Goal: Find specific page/section: Find specific page/section

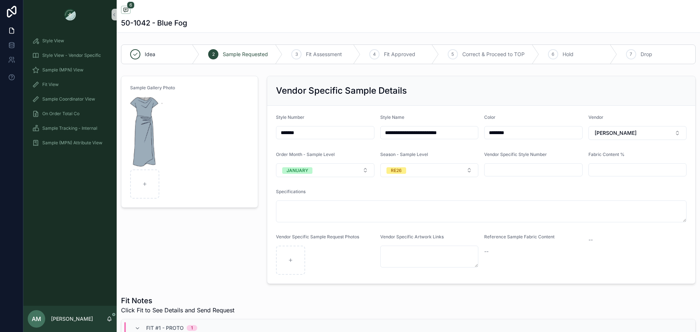
scroll to position [91, 0]
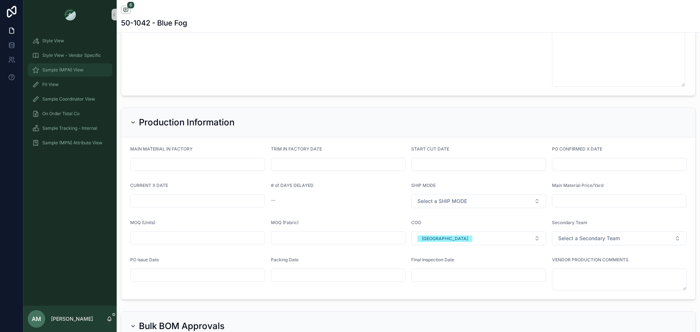
click at [84, 70] on div "Sample (MPN) View" at bounding box center [70, 70] width 76 height 12
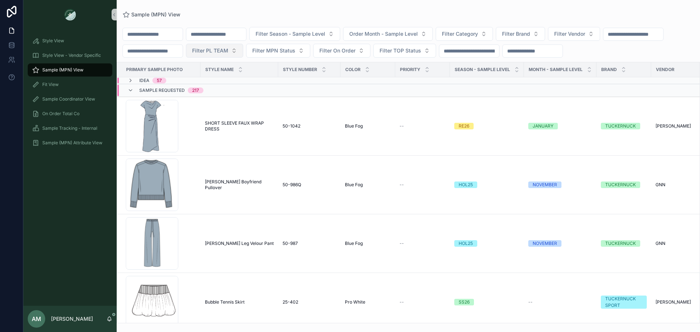
click at [228, 50] on span "Filter PL TEAM" at bounding box center [210, 50] width 36 height 7
click at [302, 90] on div "[GEOGRAPHIC_DATA]" at bounding box center [315, 92] width 88 height 12
click at [181, 78] on div "Idea 48" at bounding box center [228, 81] width 223 height 6
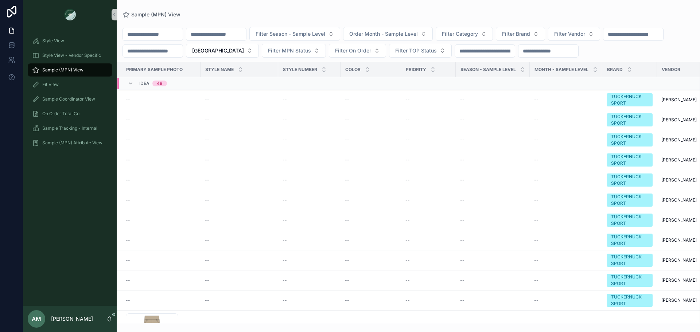
click at [125, 85] on div "Idea 48" at bounding box center [147, 84] width 57 height 12
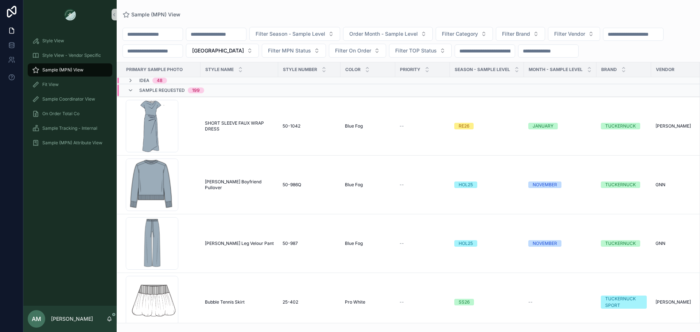
click at [127, 89] on div "Sample Requested 199" at bounding box center [166, 91] width 94 height 12
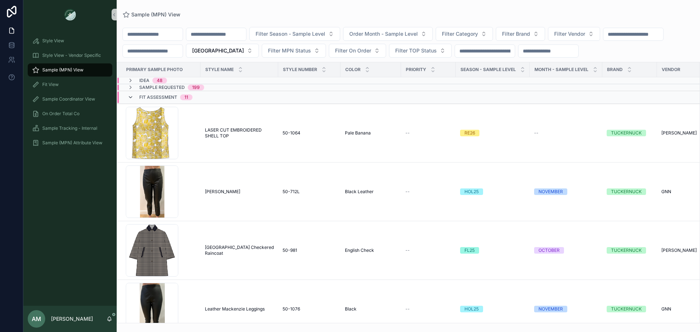
click at [129, 97] on icon "scrollable content" at bounding box center [131, 97] width 6 height 6
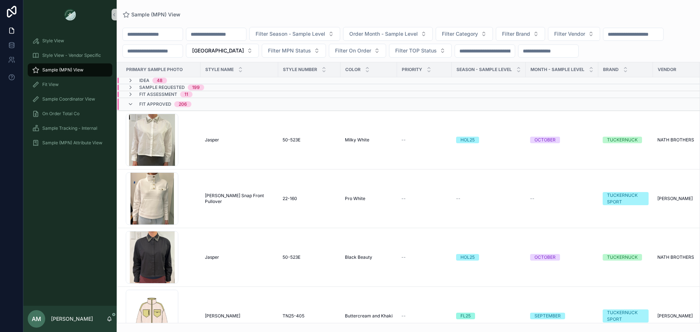
click at [135, 102] on div "Fit Approved 206" at bounding box center [160, 104] width 64 height 12
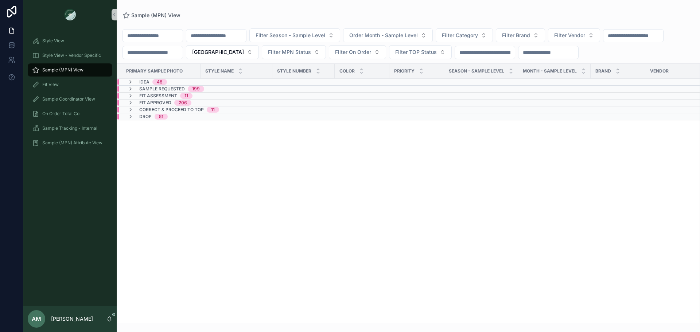
click at [144, 82] on span "Idea" at bounding box center [144, 82] width 10 height 6
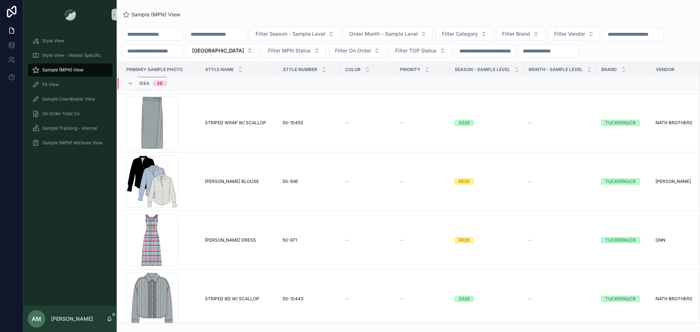
scroll to position [2244, 0]
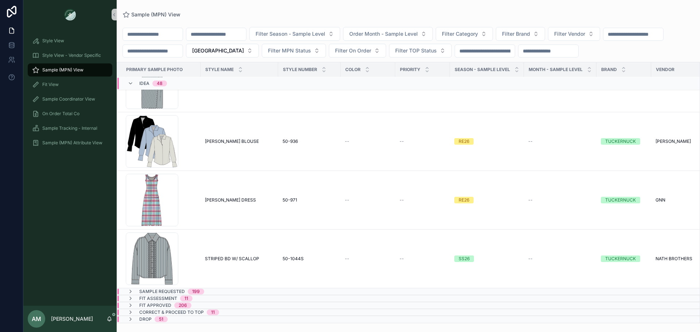
click at [145, 86] on span "Idea" at bounding box center [144, 84] width 10 height 6
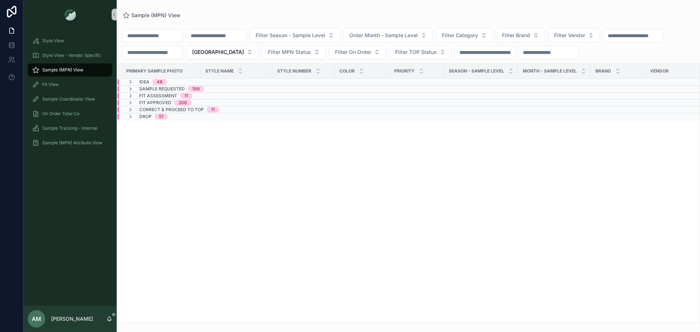
scroll to position [0, 0]
click at [182, 79] on div "Idea 48" at bounding box center [225, 82] width 217 height 6
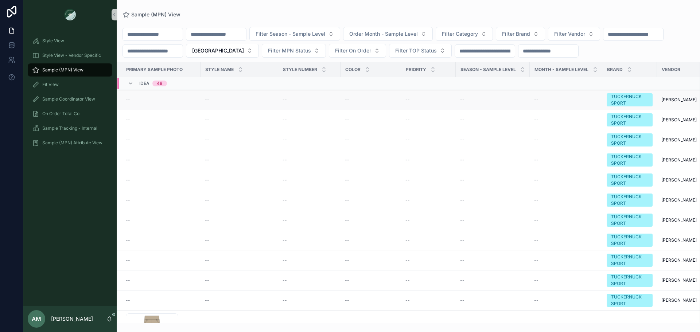
click at [216, 107] on td "--" at bounding box center [240, 100] width 78 height 20
click at [213, 102] on div "--" at bounding box center [239, 100] width 69 height 6
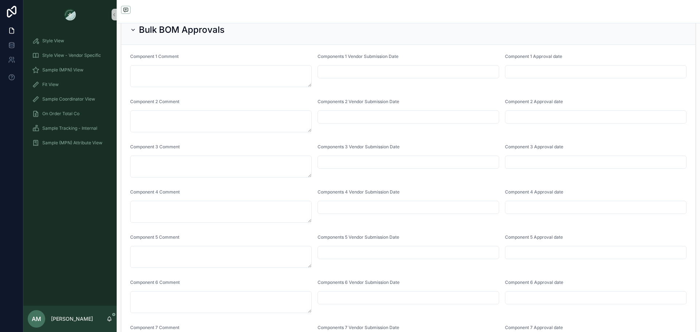
scroll to position [1877, 0]
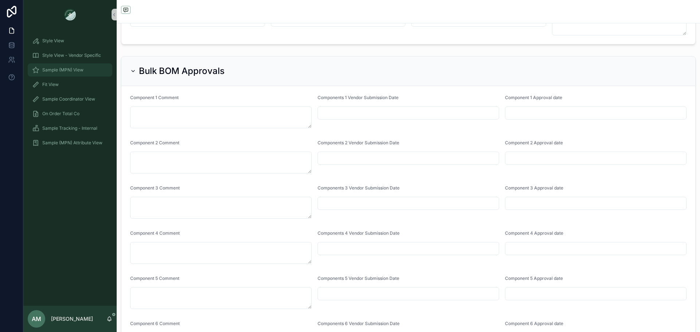
click at [75, 72] on span "Sample (MPN) View" at bounding box center [62, 70] width 41 height 6
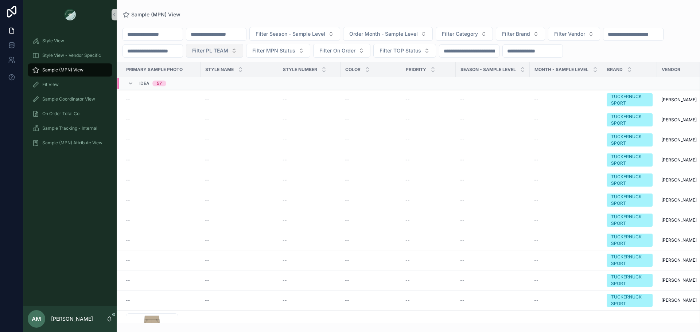
click at [228, 51] on span "Filter PL TEAM" at bounding box center [210, 50] width 36 height 7
click at [313, 91] on div "[GEOGRAPHIC_DATA]" at bounding box center [315, 92] width 88 height 12
click at [244, 50] on span "[GEOGRAPHIC_DATA]" at bounding box center [218, 50] width 52 height 7
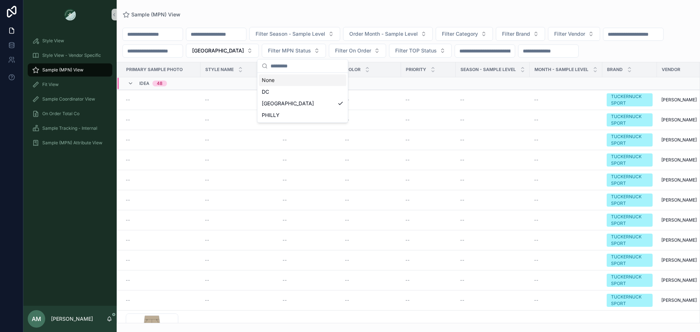
click at [286, 80] on div "None" at bounding box center [303, 80] width 88 height 12
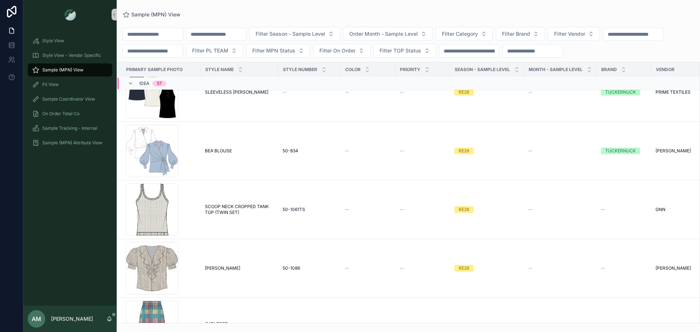
scroll to position [2198, 0]
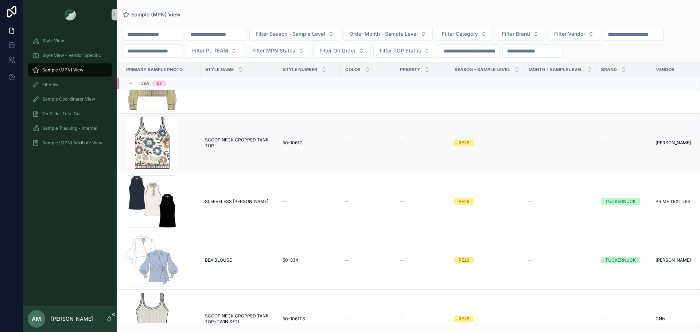
click at [270, 149] on span "SCOOP NECK CROPPED TANK TOP" at bounding box center [239, 143] width 69 height 12
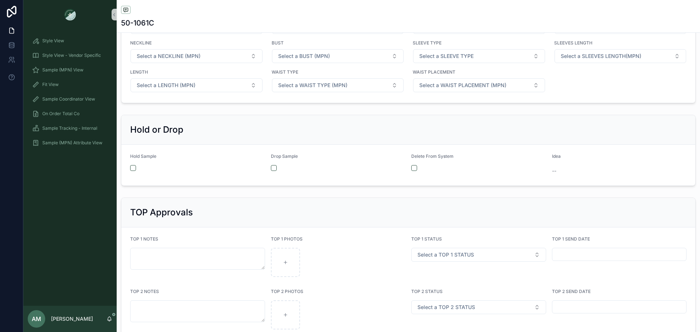
scroll to position [1203, 0]
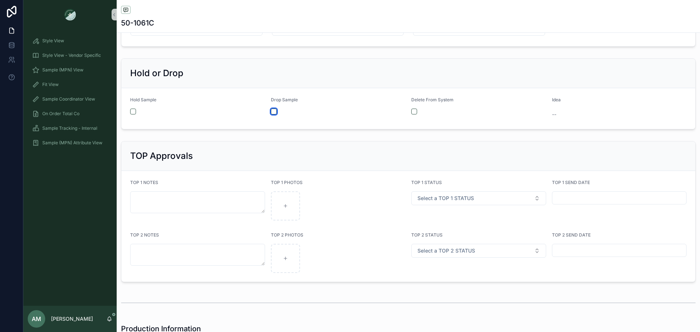
click at [274, 112] on button "scrollable content" at bounding box center [274, 112] width 6 height 6
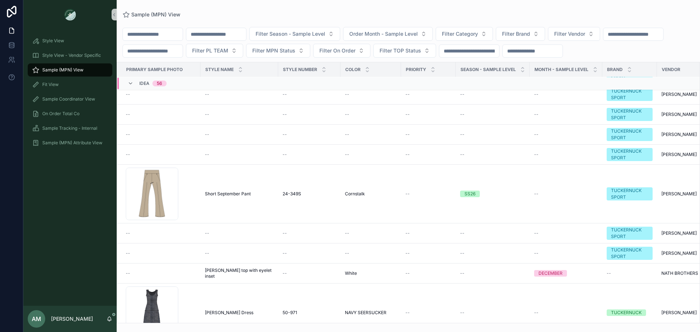
scroll to position [265, 0]
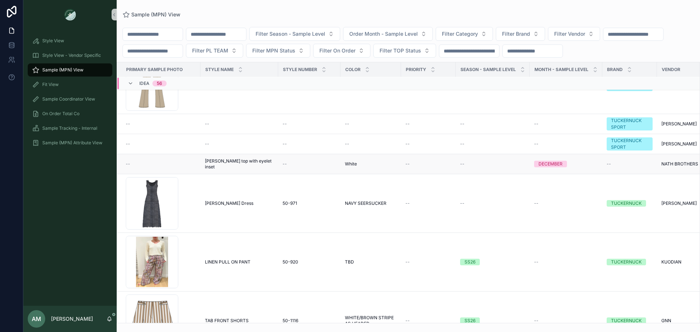
click at [226, 170] on span "[PERSON_NAME] top with eyelet inset" at bounding box center [239, 164] width 69 height 12
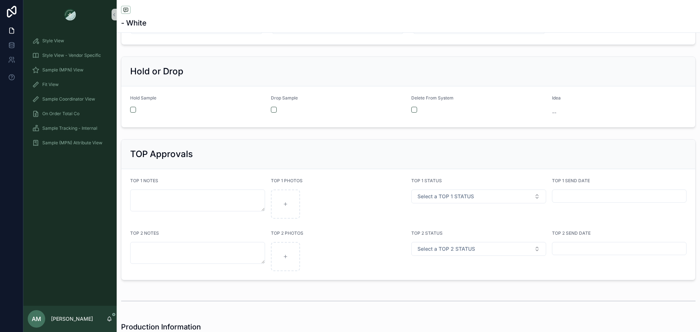
scroll to position [1203, 0]
click at [275, 111] on button "scrollable content" at bounding box center [274, 112] width 6 height 6
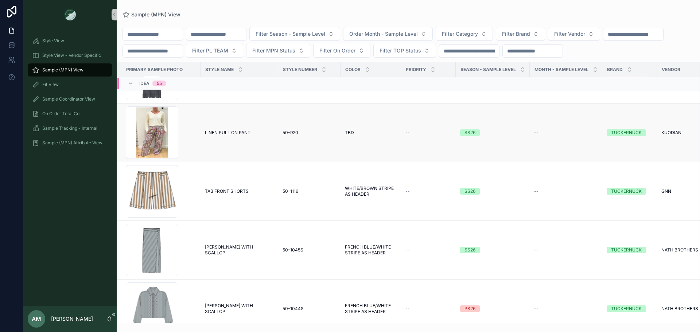
scroll to position [484, 0]
